Goal: Browse casually: Explore the website without a specific task or goal

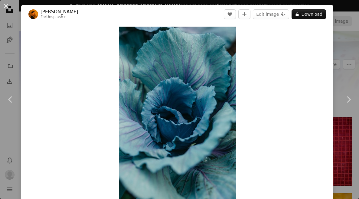
scroll to position [1281, 0]
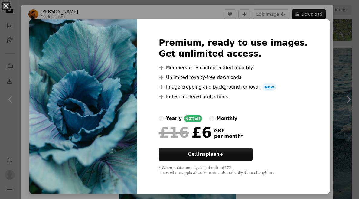
click at [322, 47] on div "An X shape Premium, ready to use images. Get unlimited access. A plus sign Memb…" at bounding box center [179, 99] width 359 height 199
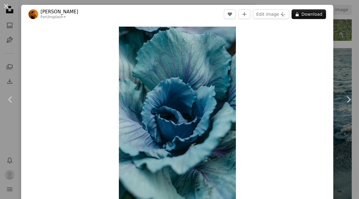
click at [350, 31] on div "An X shape Chevron left Chevron right [PERSON_NAME] For Unsplash+ A heart A plu…" at bounding box center [179, 99] width 359 height 199
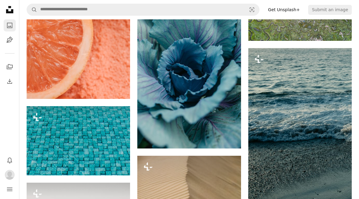
click at [8, 26] on icon "A photo" at bounding box center [9, 25] width 7 height 7
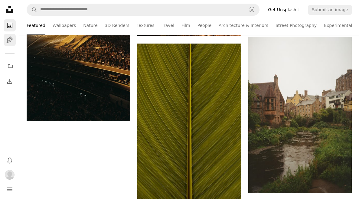
click at [11, 34] on link "Pen Tool" at bounding box center [10, 40] width 12 height 12
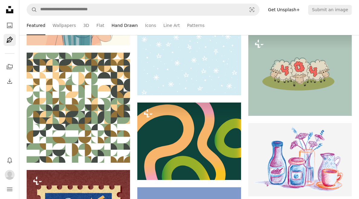
scroll to position [1585, 0]
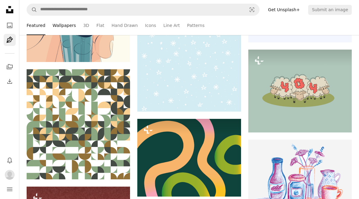
click at [61, 24] on link "Wallpapers" at bounding box center [64, 25] width 23 height 19
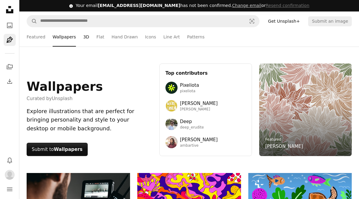
click at [83, 42] on link "3D" at bounding box center [86, 36] width 6 height 19
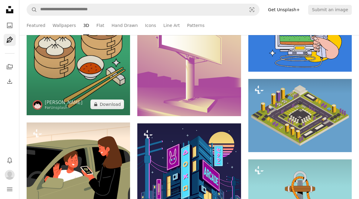
scroll to position [351, 0]
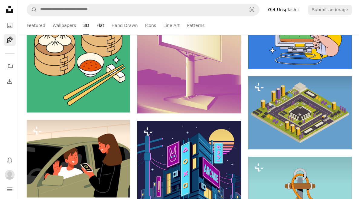
click at [97, 27] on link "Flat" at bounding box center [100, 25] width 8 height 19
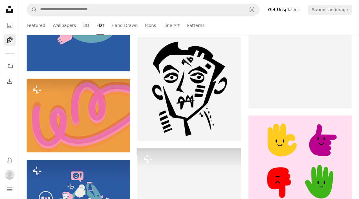
scroll to position [1557, 0]
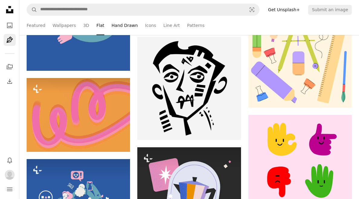
click at [122, 23] on link "Hand Drawn" at bounding box center [125, 25] width 26 height 19
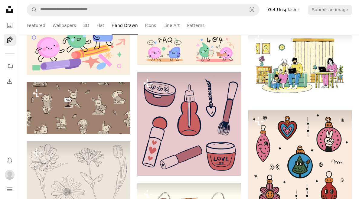
scroll to position [519, 0]
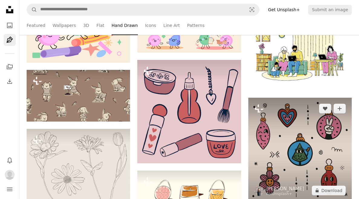
click at [270, 156] on img at bounding box center [299, 149] width 103 height 103
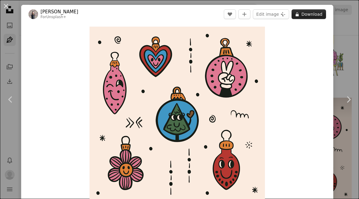
click at [321, 14] on button "A lock Download" at bounding box center [309, 14] width 34 height 10
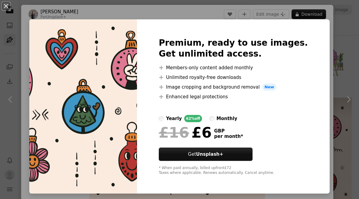
click at [323, 82] on div "An X shape Premium, ready to use images. Get unlimited access. A plus sign Memb…" at bounding box center [179, 99] width 359 height 199
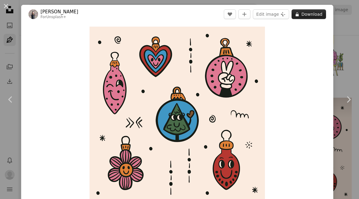
click at [314, 14] on button "A lock Download" at bounding box center [309, 14] width 34 height 10
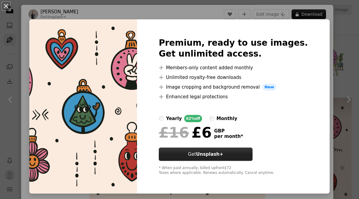
click at [223, 156] on strong "Unsplash+" at bounding box center [209, 153] width 27 height 5
